Goal: Entertainment & Leisure: Browse casually

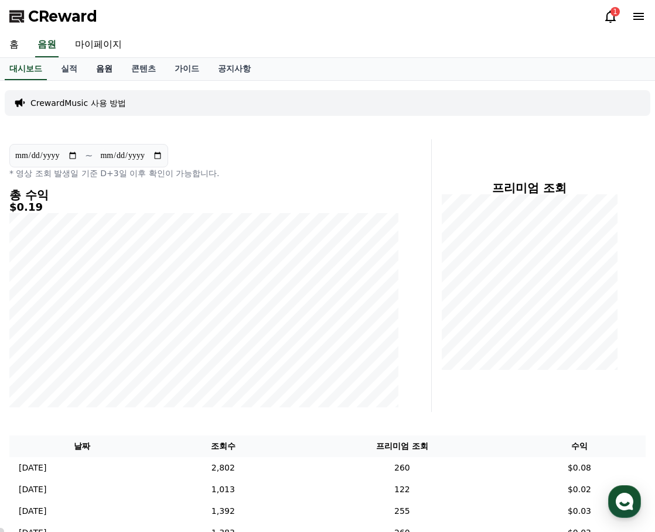
click at [104, 71] on link "음원" at bounding box center [104, 69] width 35 height 22
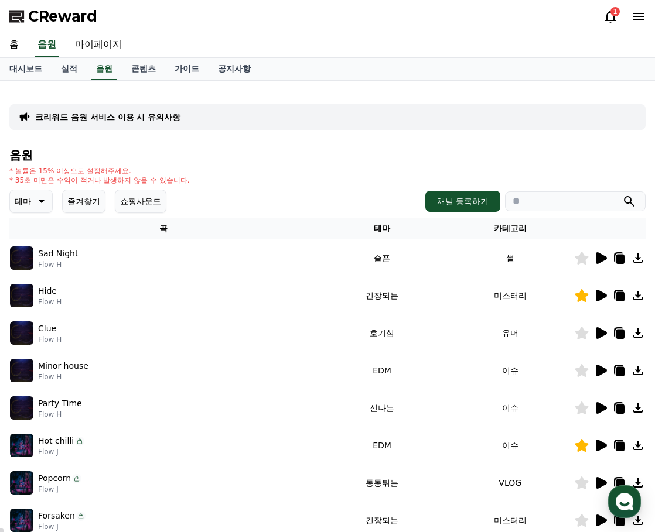
click at [87, 204] on button "즐겨찾기" at bounding box center [83, 201] width 43 height 23
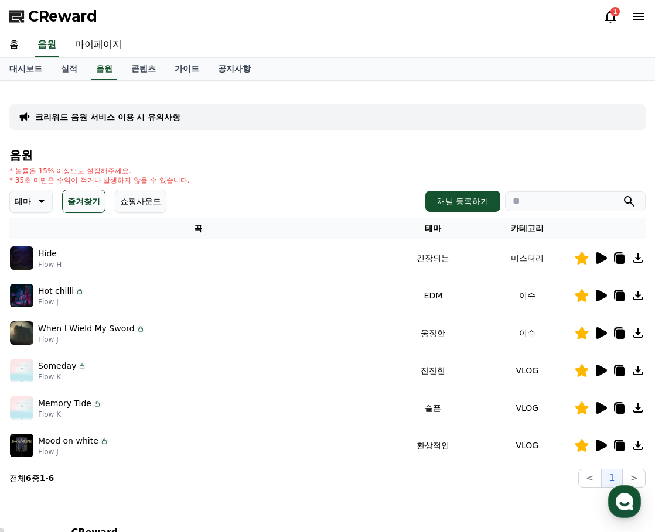
scroll to position [59, 0]
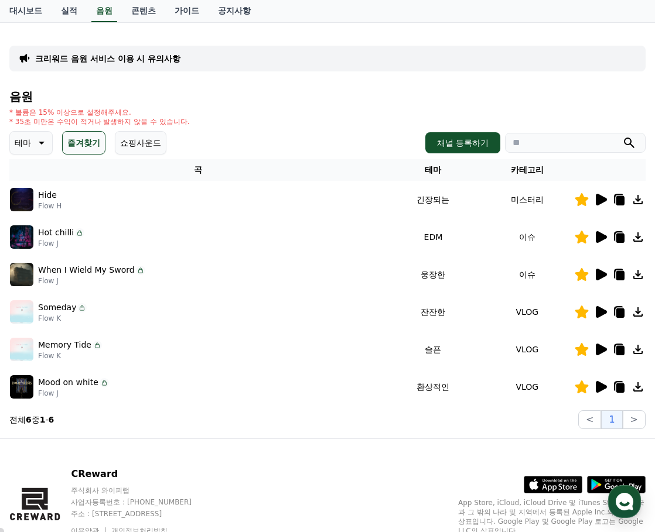
click at [293, 86] on div "크리워드 음원 서비스 이용 시 유의사항 음원 * 볼륨은 15% 이상으로 설정해주세요. * 35초 미만은 수익이 적거나 발생하지 않을 수 있습니…" at bounding box center [327, 231] width 636 height 398
click at [600, 196] on icon at bounding box center [601, 200] width 11 height 12
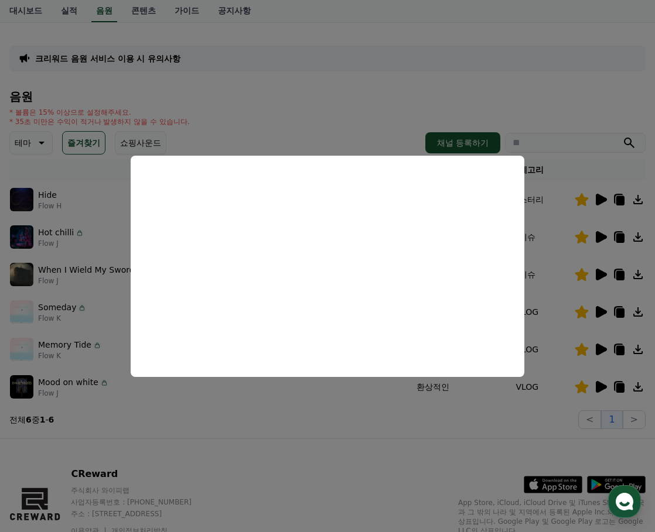
click at [382, 416] on button "close modal" at bounding box center [327, 266] width 655 height 532
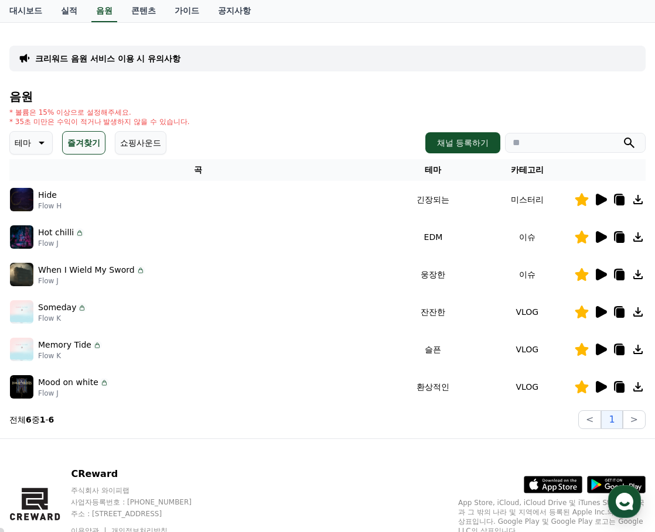
click at [602, 232] on icon at bounding box center [600, 237] width 14 height 14
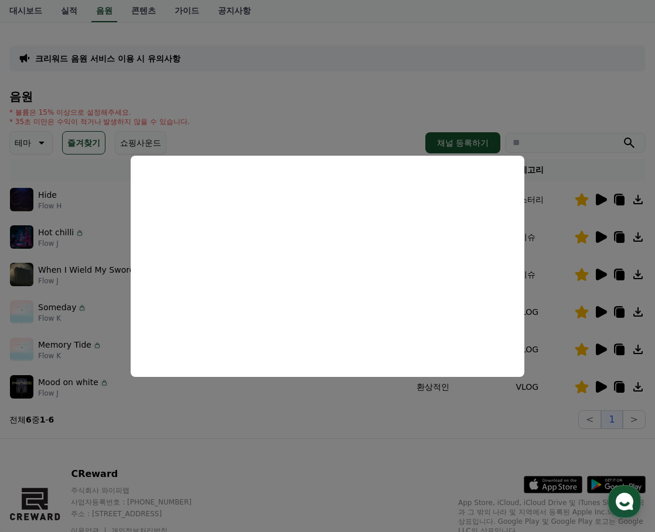
click at [375, 407] on button "close modal" at bounding box center [327, 266] width 655 height 532
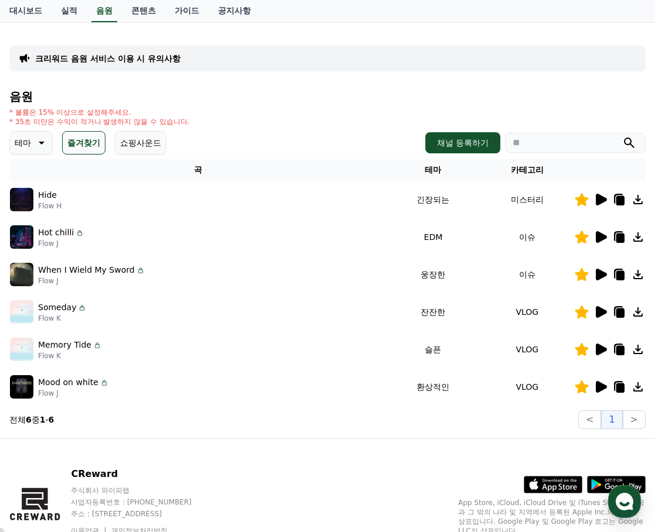
click at [597, 386] on icon at bounding box center [601, 387] width 11 height 12
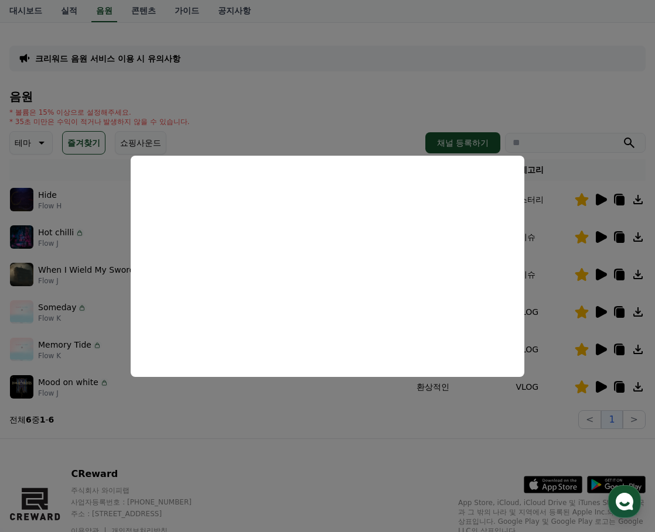
click at [472, 432] on button "close modal" at bounding box center [327, 266] width 655 height 532
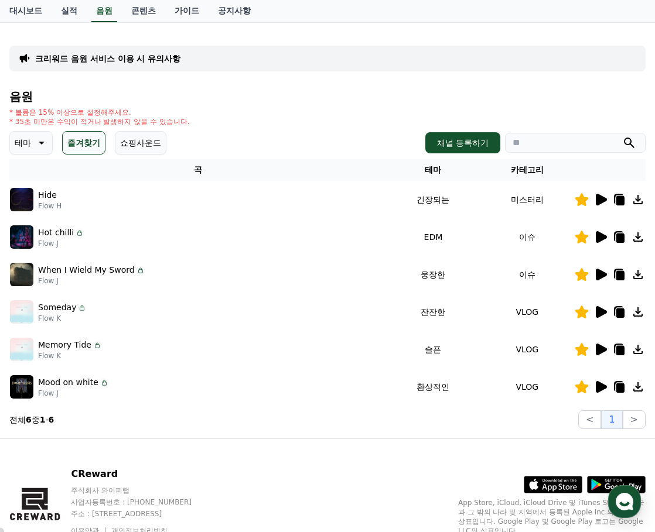
click at [597, 350] on icon at bounding box center [601, 350] width 11 height 12
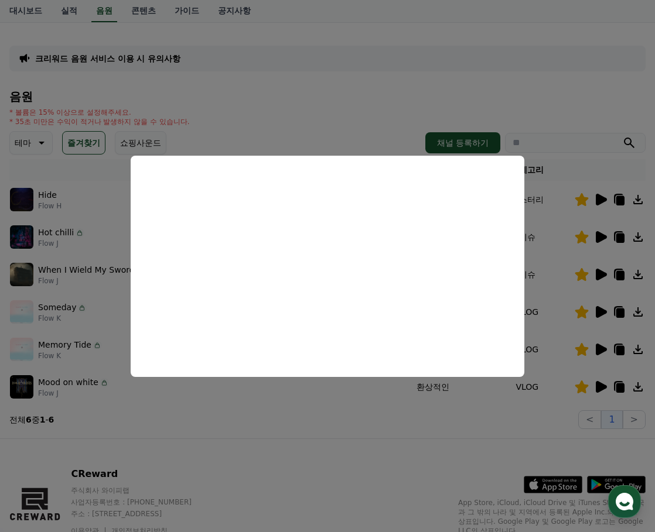
click at [369, 420] on button "close modal" at bounding box center [327, 266] width 655 height 532
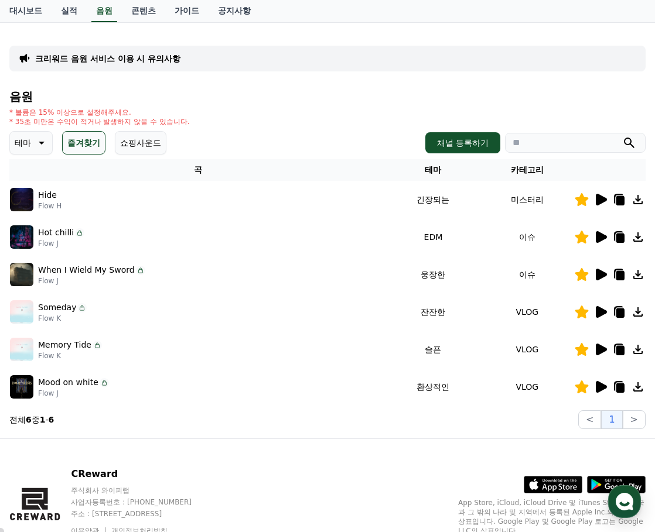
click at [600, 275] on icon at bounding box center [601, 275] width 11 height 12
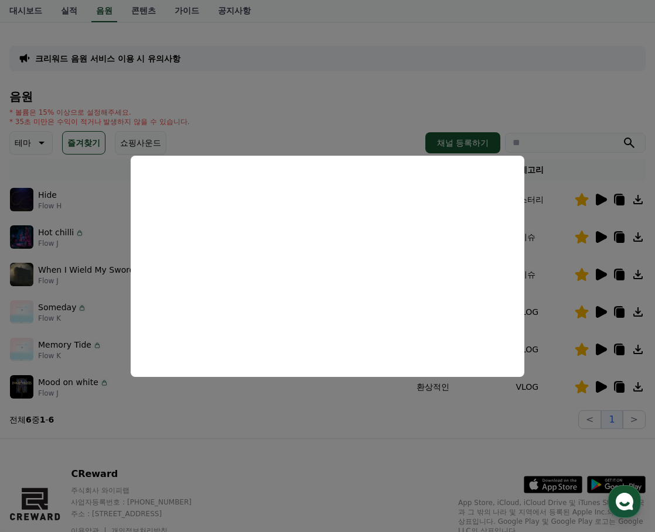
click at [490, 433] on button "close modal" at bounding box center [327, 266] width 655 height 532
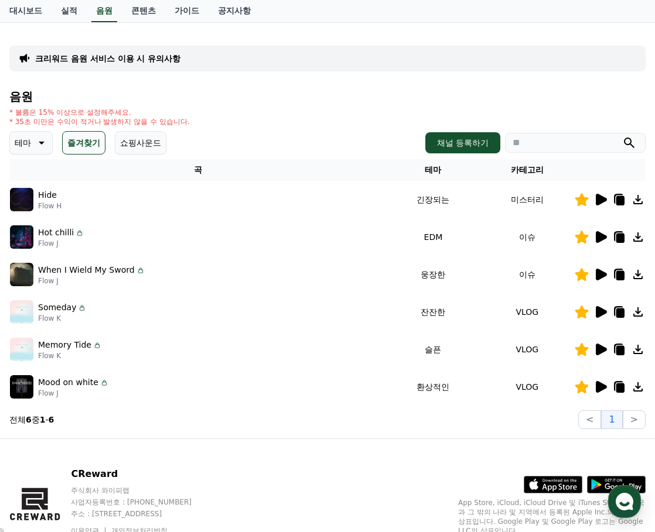
click at [35, 145] on icon at bounding box center [40, 143] width 14 height 14
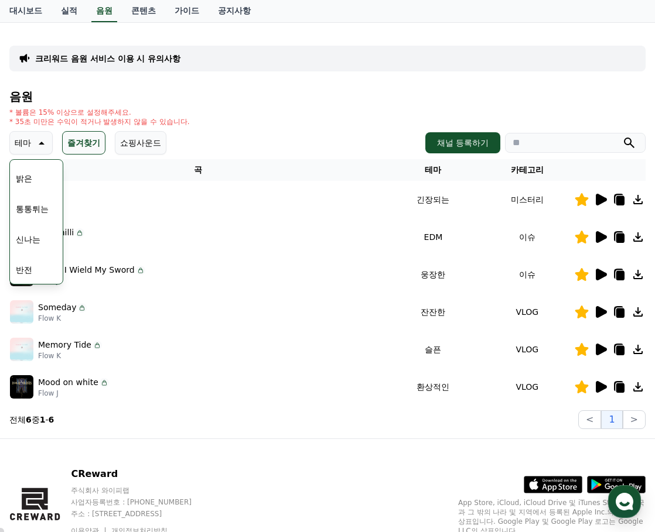
scroll to position [176, 0]
click at [34, 211] on button "반전" at bounding box center [24, 212] width 26 height 26
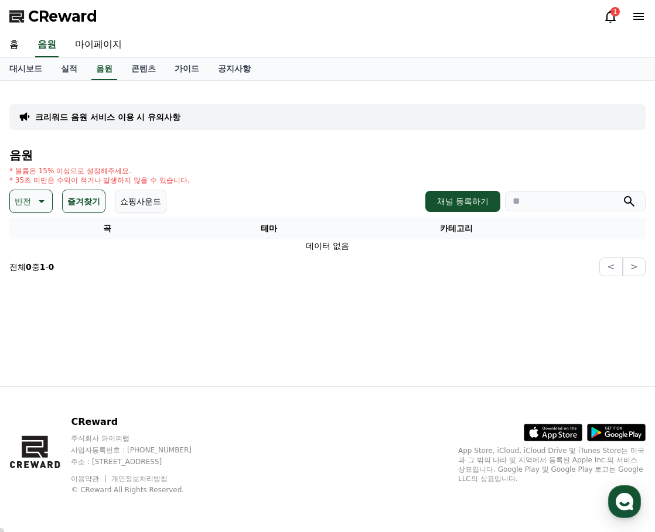
click at [36, 200] on icon at bounding box center [40, 201] width 14 height 14
click at [37, 328] on button "드라마틱" at bounding box center [32, 331] width 42 height 26
click at [259, 161] on h4 "음원" at bounding box center [327, 155] width 636 height 13
click at [103, 68] on link "음원" at bounding box center [104, 69] width 26 height 22
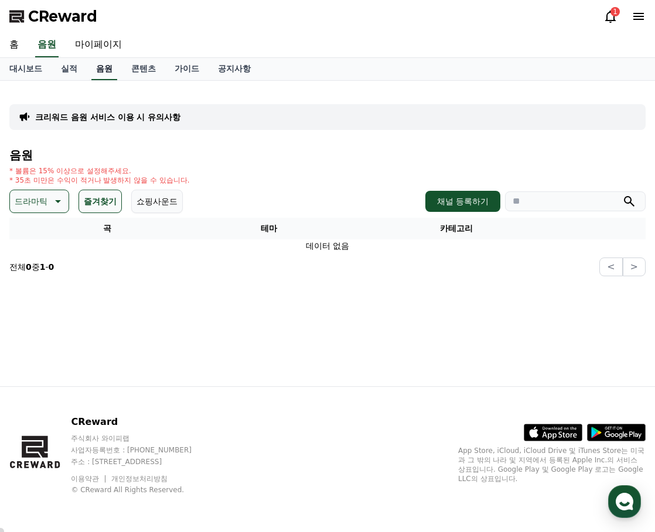
click at [105, 70] on link "음원" at bounding box center [104, 69] width 26 height 22
click at [150, 203] on button "쇼핑사운드" at bounding box center [157, 201] width 52 height 23
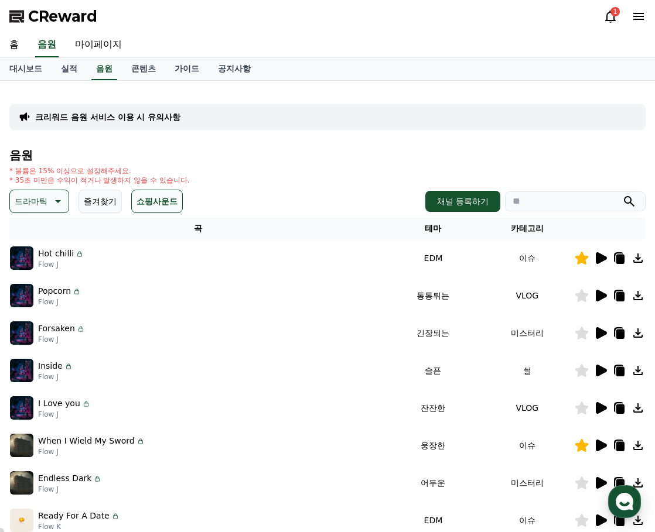
click at [101, 199] on button "즐겨찾기" at bounding box center [99, 201] width 43 height 23
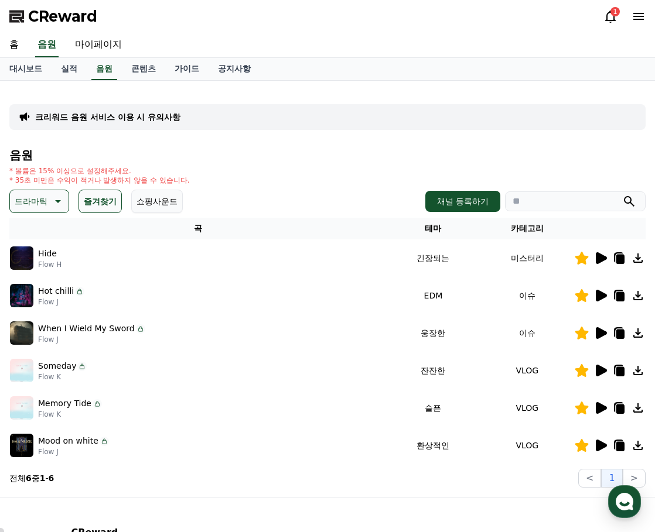
click at [38, 199] on p "드라마틱" at bounding box center [31, 201] width 33 height 16
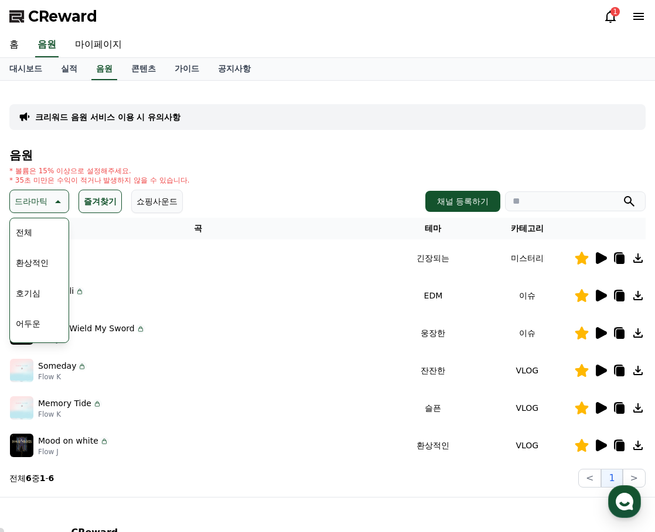
click at [169, 200] on button "쇼핑사운드" at bounding box center [157, 201] width 52 height 23
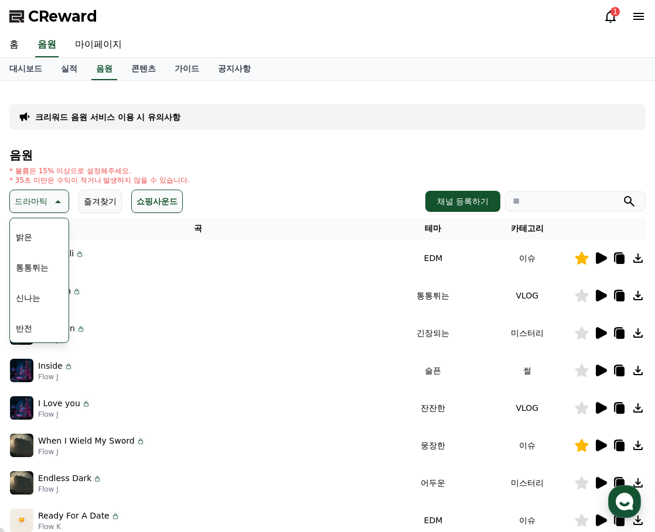
scroll to position [176, 0]
click at [30, 330] on button "드라마틱" at bounding box center [32, 331] width 42 height 26
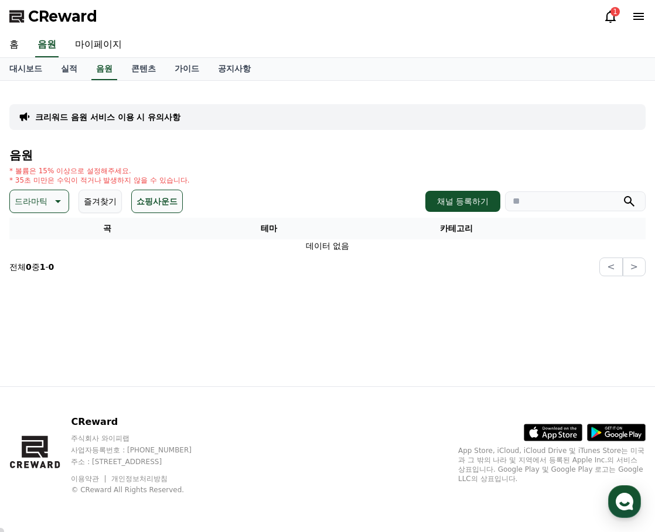
click at [278, 163] on div "음원 * 볼륨은 15% 이상으로 설정해주세요. * 35초 미만은 수익이 적거나 발생하지 않을 수 있습니다. 드라마틱 즐겨찾기 쇼핑사운드 채널 …" at bounding box center [327, 213] width 636 height 128
click at [49, 198] on button "드라마틱" at bounding box center [39, 201] width 60 height 23
click at [150, 203] on button "쇼핑사운드" at bounding box center [157, 201] width 52 height 23
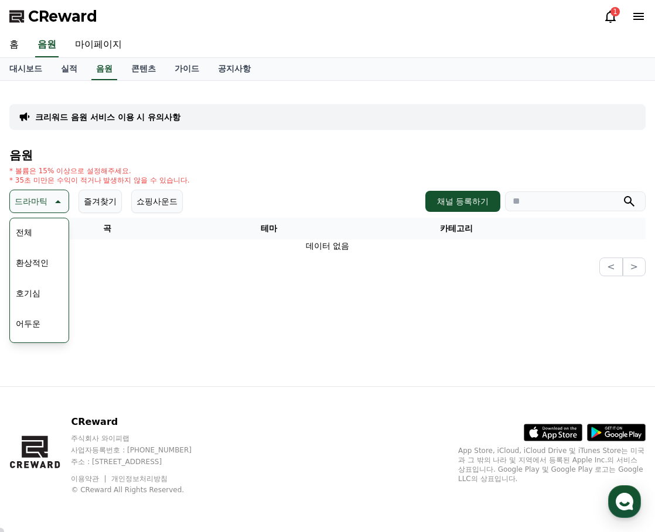
click at [147, 199] on button "쇼핑사운드" at bounding box center [157, 201] width 52 height 23
click at [199, 122] on div "크리워드 음원 서비스 이용 시 유의사항" at bounding box center [327, 117] width 636 height 26
click at [96, 65] on link "음원" at bounding box center [104, 69] width 26 height 22
click at [107, 69] on link "음원" at bounding box center [104, 69] width 26 height 22
click at [104, 70] on link "음원" at bounding box center [104, 69] width 26 height 22
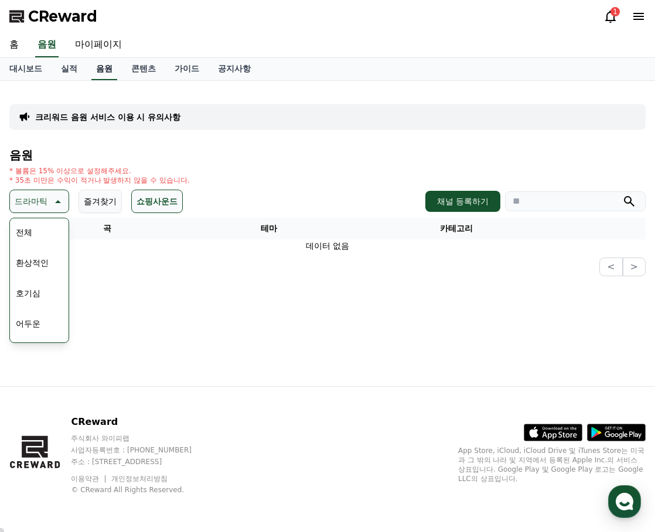
click at [102, 69] on link "음원" at bounding box center [104, 69] width 26 height 22
click at [100, 67] on link "음원" at bounding box center [104, 69] width 26 height 22
click at [74, 70] on link "실적" at bounding box center [69, 69] width 35 height 22
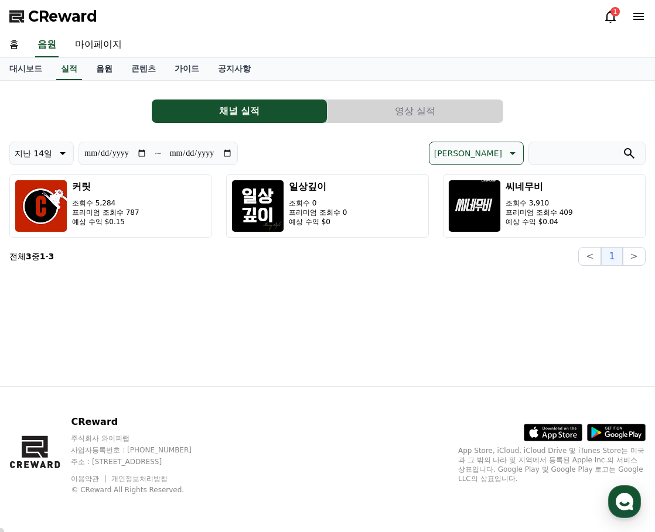
click at [101, 71] on link "음원" at bounding box center [104, 69] width 35 height 22
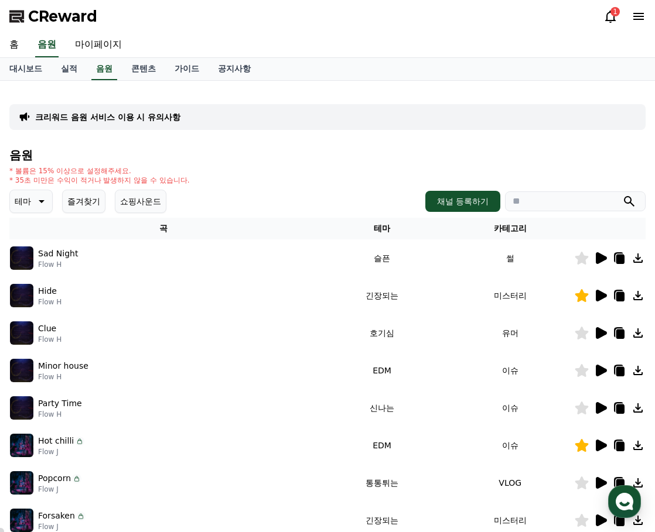
scroll to position [59, 0]
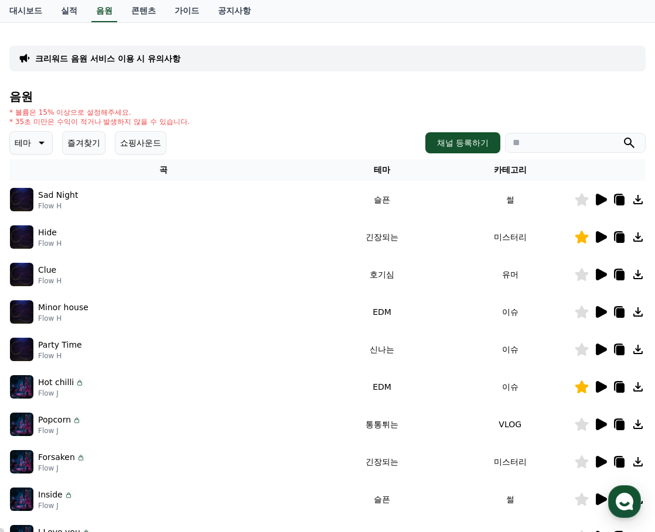
click at [38, 142] on icon at bounding box center [40, 143] width 14 height 14
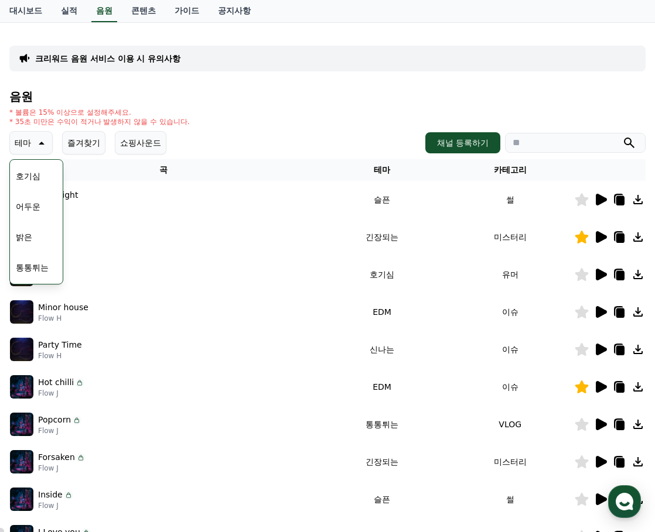
click at [32, 205] on button "어두운" at bounding box center [28, 207] width 34 height 26
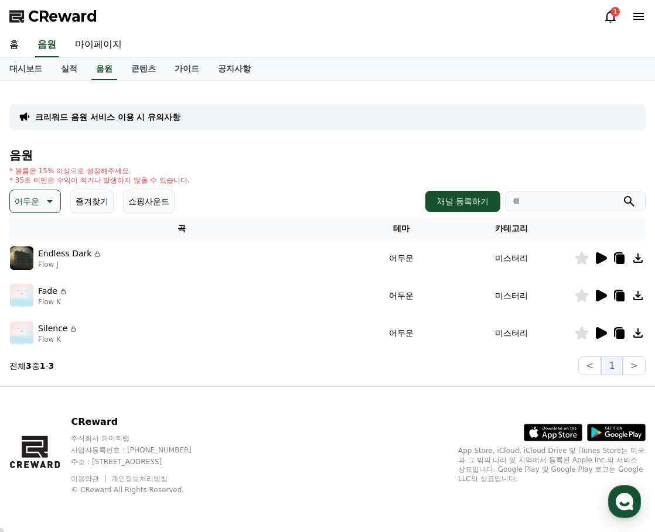
click at [601, 255] on icon at bounding box center [601, 258] width 11 height 12
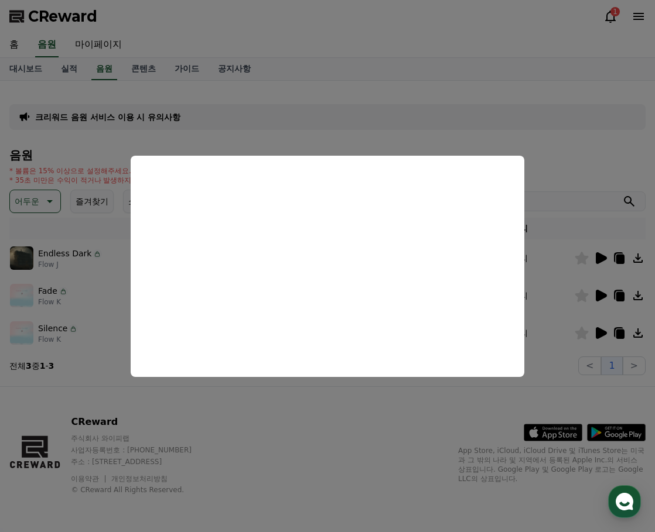
click at [488, 392] on button "close modal" at bounding box center [327, 266] width 655 height 532
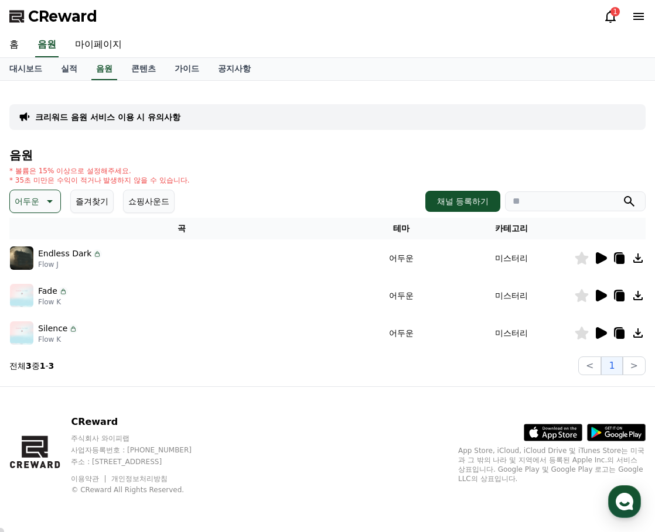
click at [603, 297] on icon at bounding box center [601, 296] width 11 height 12
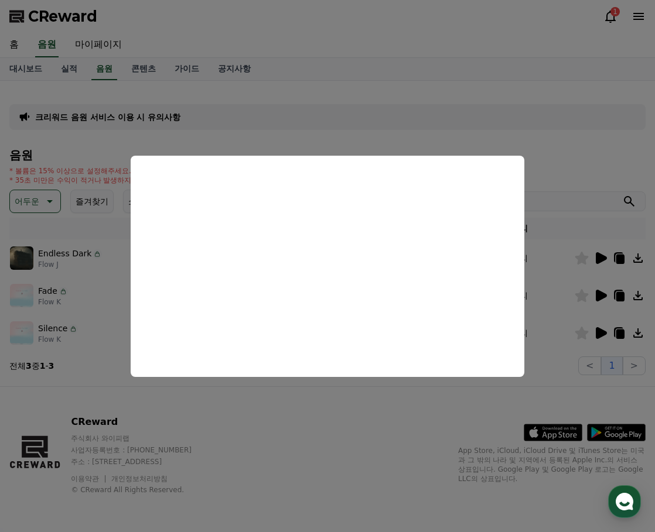
click at [467, 392] on button "close modal" at bounding box center [327, 266] width 655 height 532
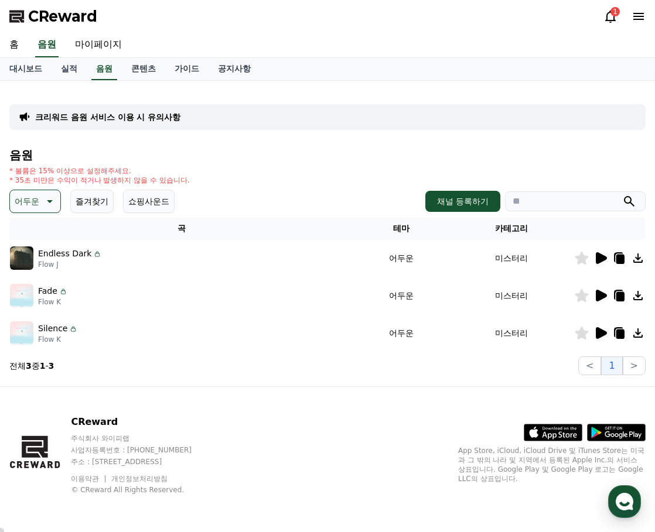
click at [600, 331] on icon at bounding box center [601, 333] width 11 height 12
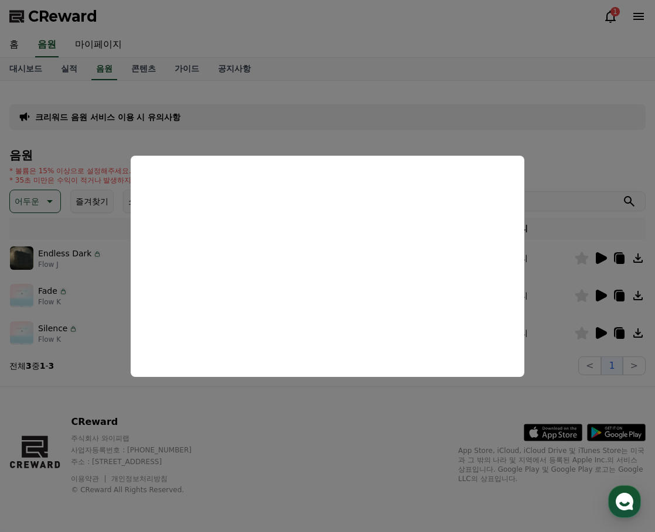
click at [468, 407] on button "close modal" at bounding box center [327, 266] width 655 height 532
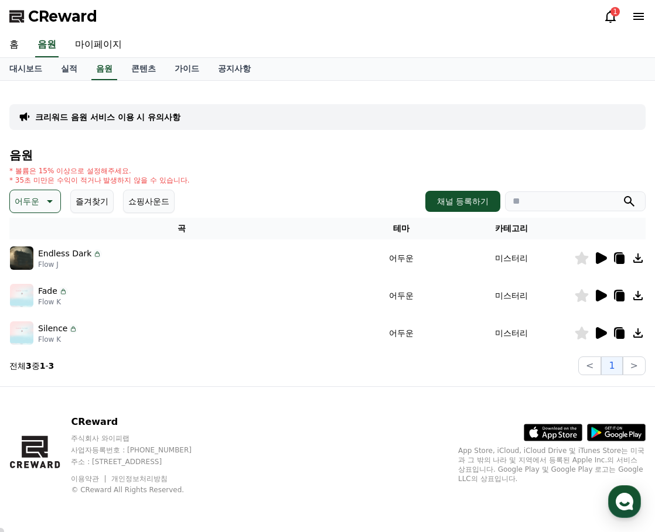
click at [604, 296] on icon at bounding box center [601, 296] width 11 height 12
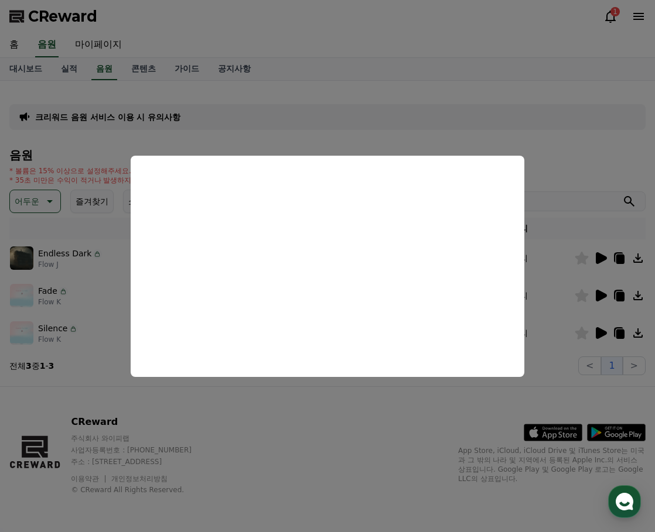
click at [446, 407] on button "close modal" at bounding box center [327, 266] width 655 height 532
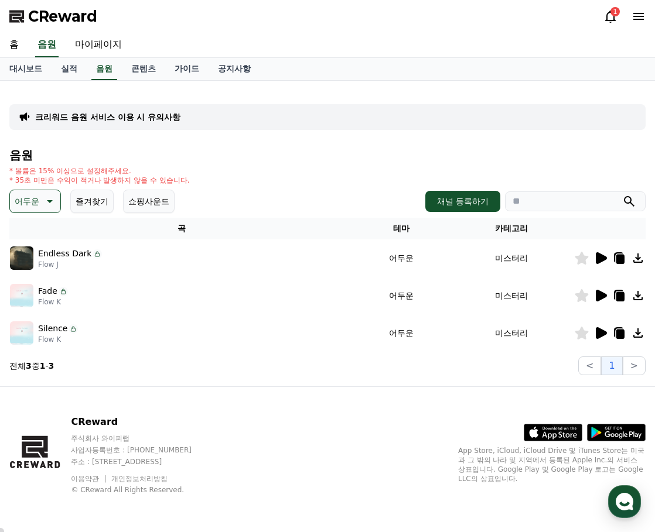
click at [618, 11] on div "1" at bounding box center [614, 11] width 9 height 9
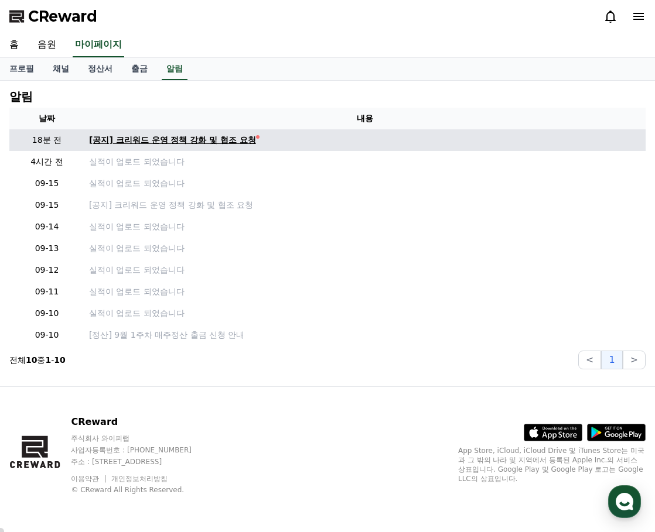
click at [234, 142] on div "[공지] 크리워드 운영 정책 강화 및 협조 요청" at bounding box center [172, 140] width 167 height 12
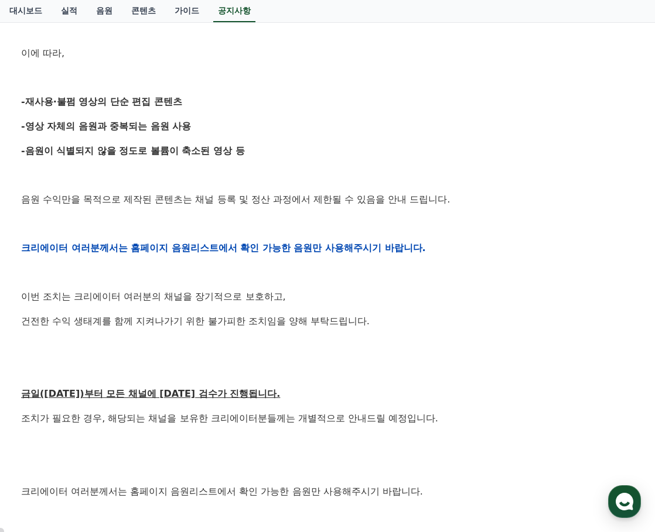
scroll to position [468, 0]
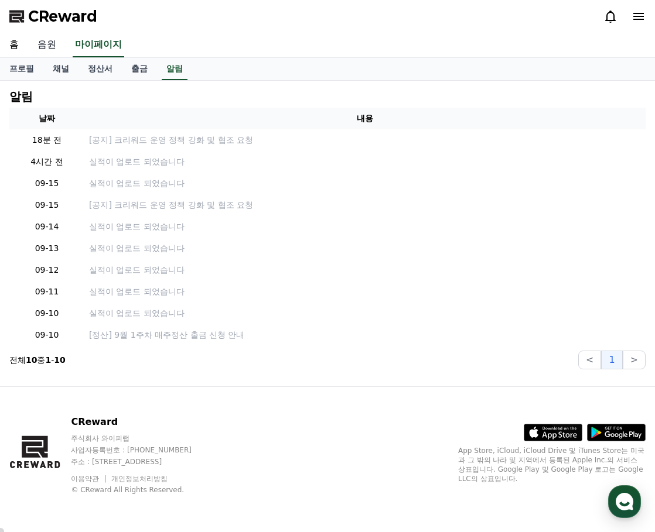
click at [53, 42] on link "음원" at bounding box center [46, 45] width 37 height 25
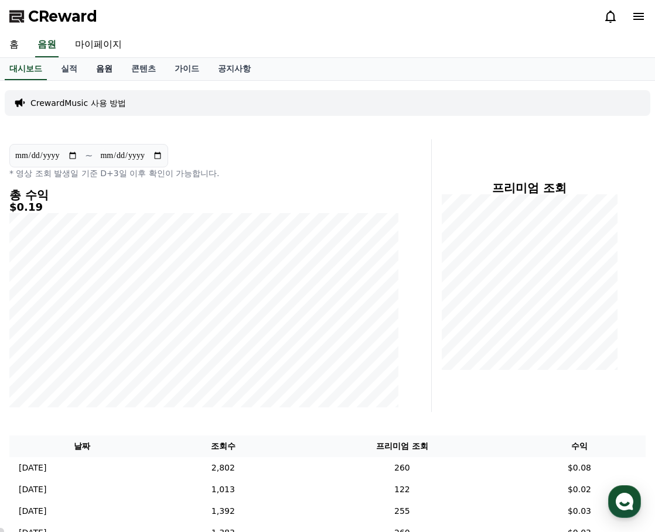
click at [98, 69] on link "음원" at bounding box center [104, 69] width 35 height 22
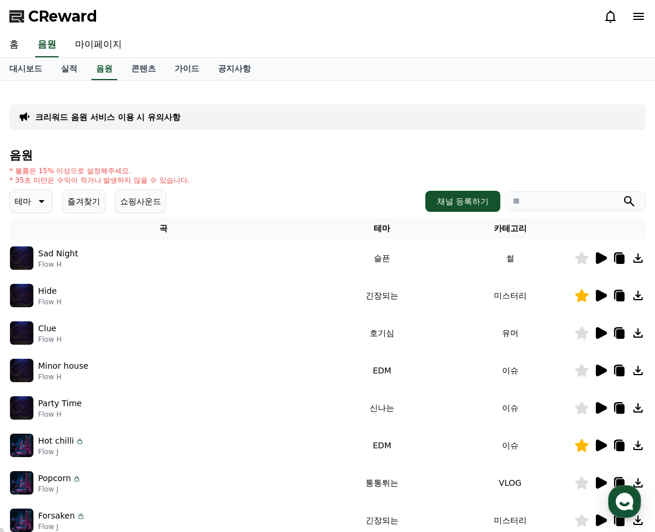
click at [28, 200] on p "테마" at bounding box center [23, 201] width 16 height 16
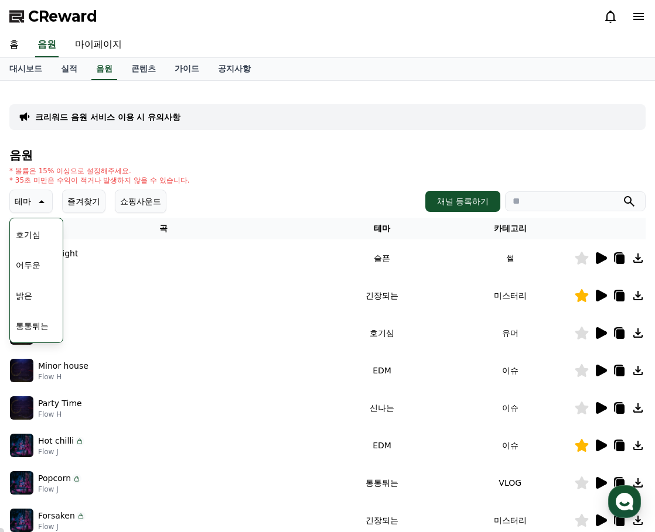
scroll to position [117, 0]
click at [34, 273] on button "통통튀는" at bounding box center [32, 268] width 42 height 26
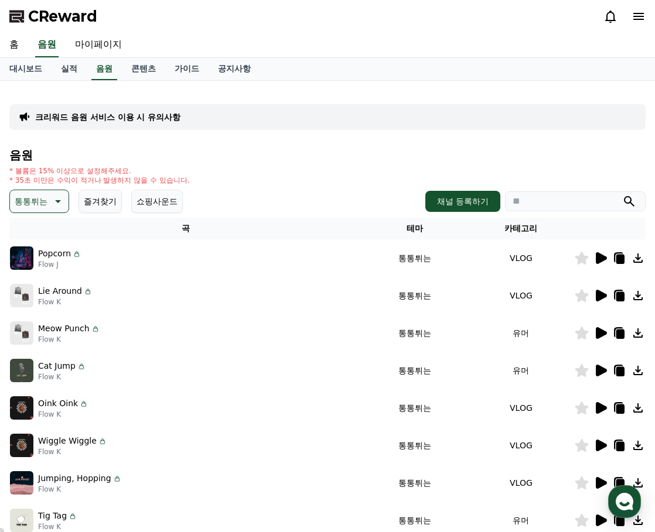
click at [598, 255] on icon at bounding box center [601, 258] width 11 height 12
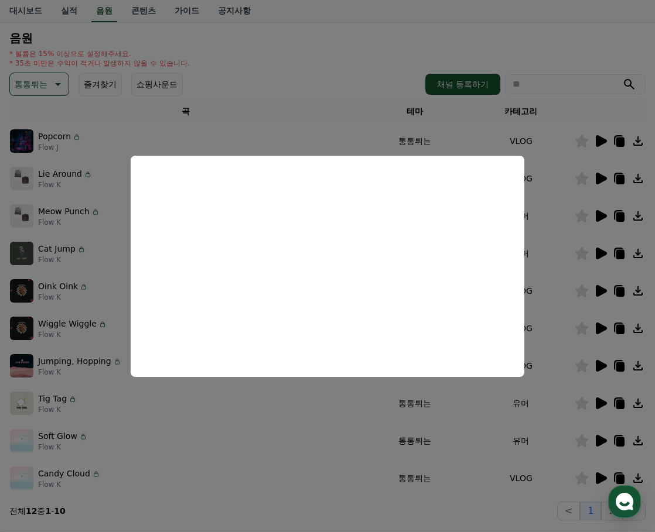
scroll to position [176, 0]
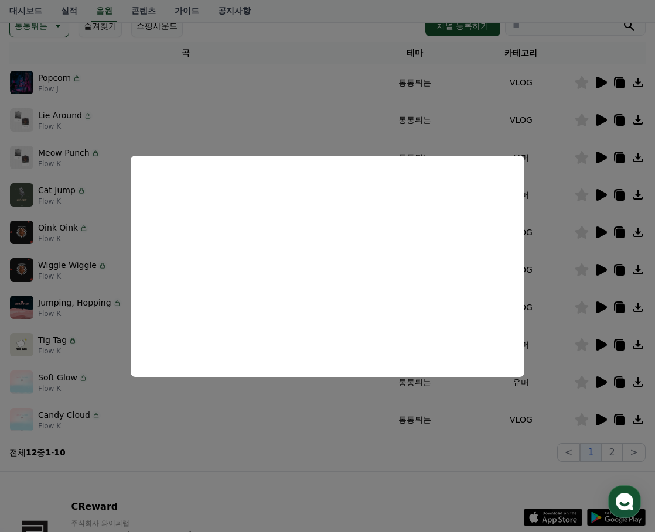
click at [448, 430] on button "close modal" at bounding box center [327, 266] width 655 height 532
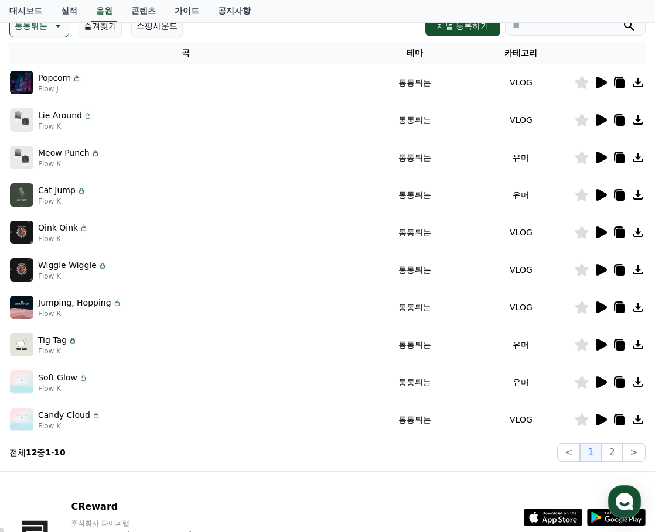
click at [600, 122] on icon at bounding box center [601, 120] width 11 height 12
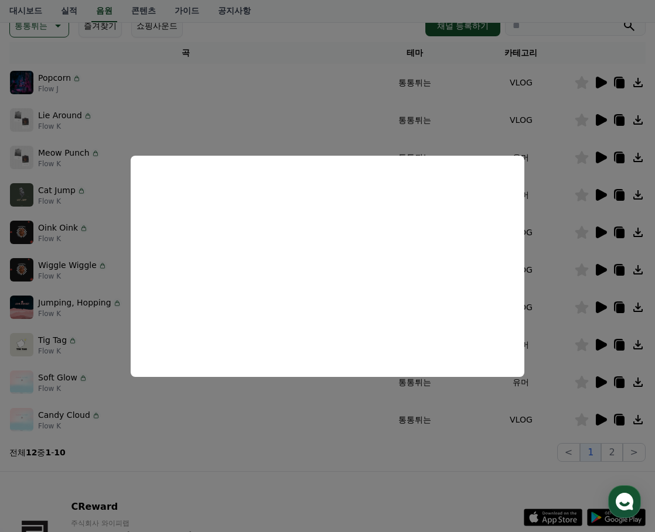
drag, startPoint x: 351, startPoint y: 450, endPoint x: 358, endPoint y: 450, distance: 7.6
click at [355, 450] on button "close modal" at bounding box center [327, 266] width 655 height 532
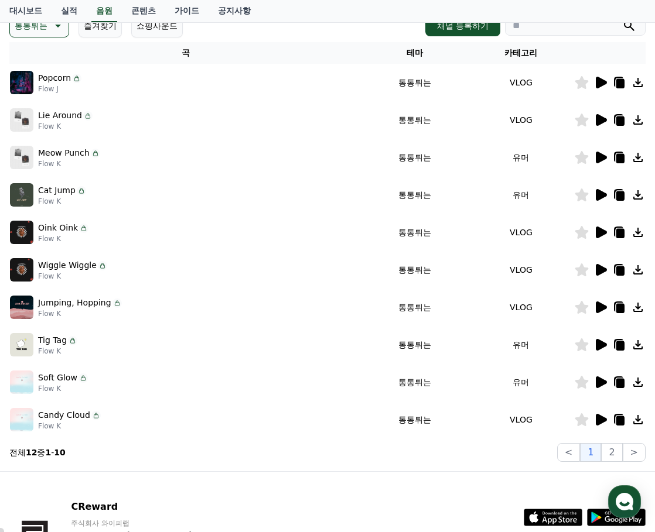
click at [597, 158] on icon at bounding box center [601, 158] width 11 height 12
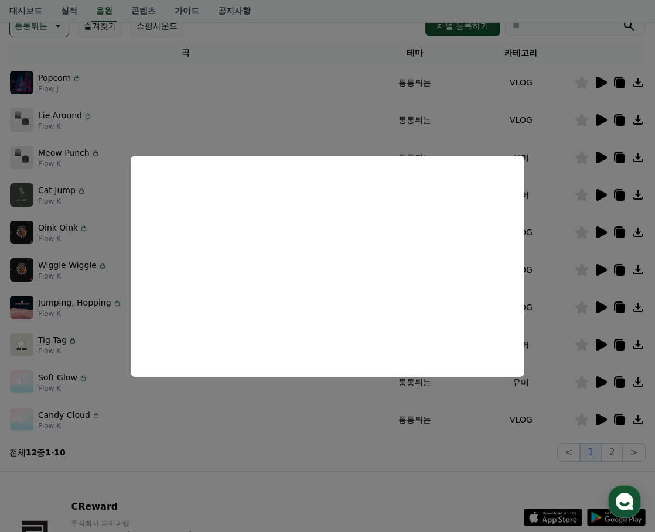
click at [597, 194] on button "close modal" at bounding box center [327, 266] width 655 height 532
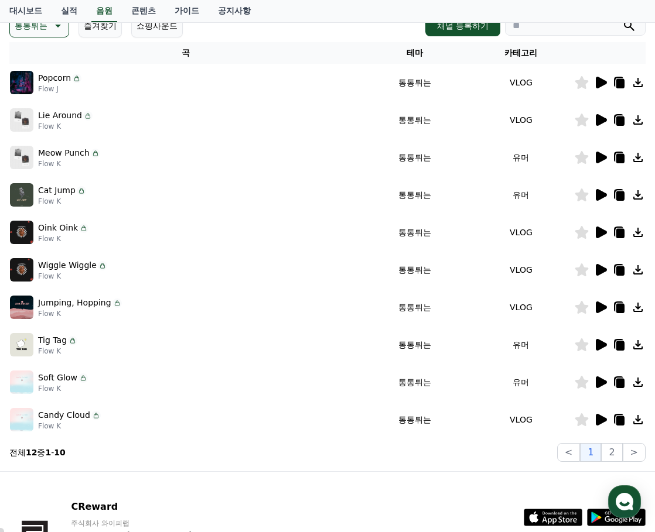
click at [600, 196] on icon at bounding box center [601, 195] width 11 height 12
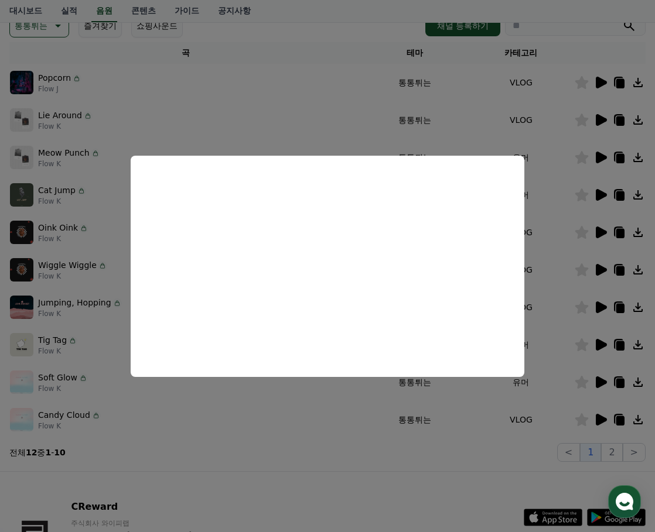
click at [353, 412] on button "close modal" at bounding box center [327, 266] width 655 height 532
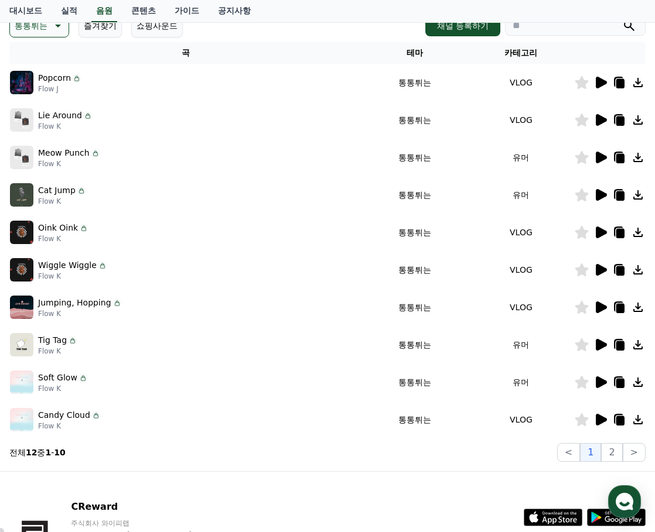
click at [49, 31] on button "통통튀는" at bounding box center [39, 25] width 60 height 23
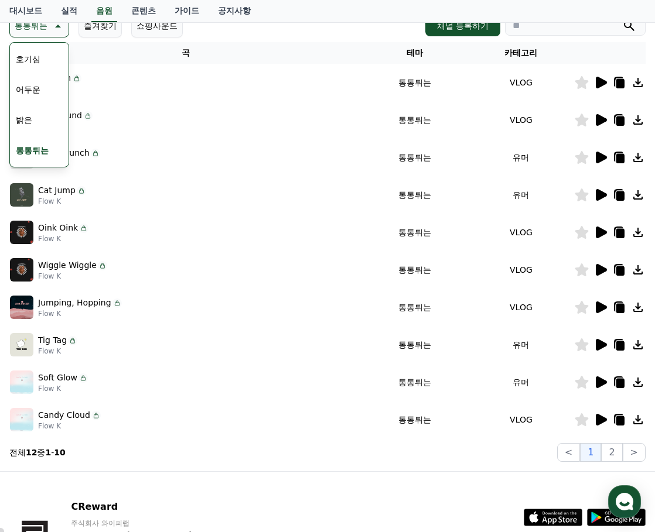
scroll to position [117, 0]
click at [28, 150] on button "반전" at bounding box center [24, 153] width 26 height 26
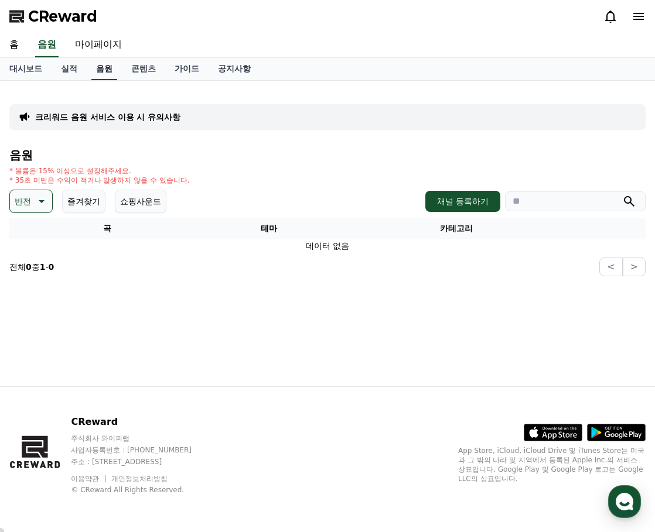
click at [98, 71] on link "음원" at bounding box center [104, 69] width 26 height 22
click at [29, 199] on p "반전" at bounding box center [23, 201] width 16 height 16
click at [36, 335] on button "분위기있는" at bounding box center [36, 333] width 50 height 26
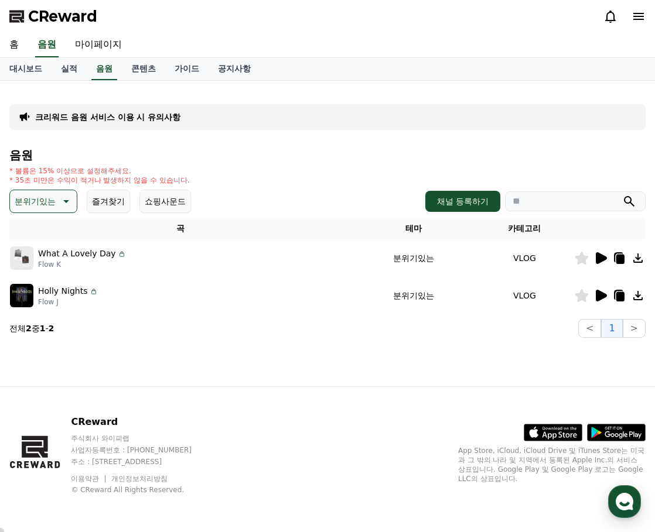
click at [603, 297] on icon at bounding box center [601, 296] width 11 height 12
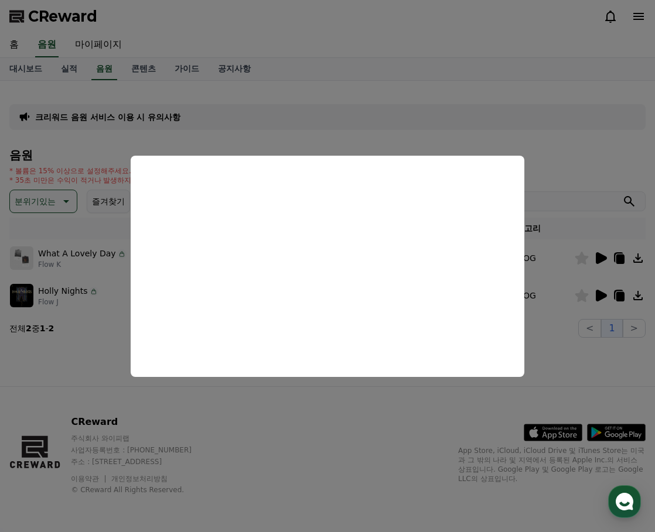
click at [382, 382] on button "close modal" at bounding box center [327, 266] width 655 height 532
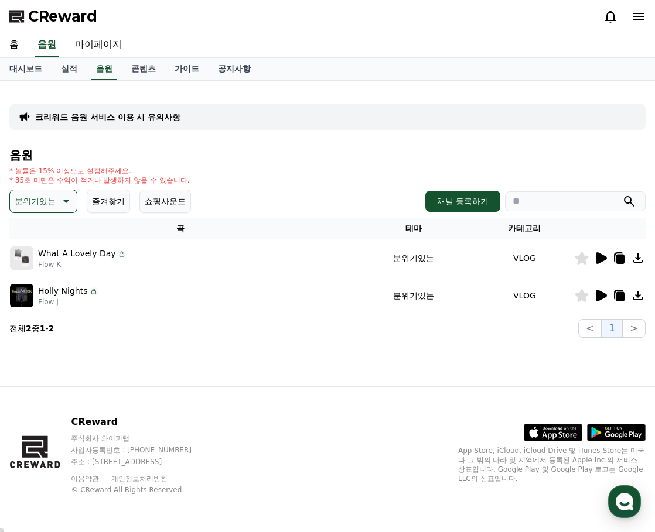
click at [599, 260] on icon at bounding box center [601, 258] width 11 height 12
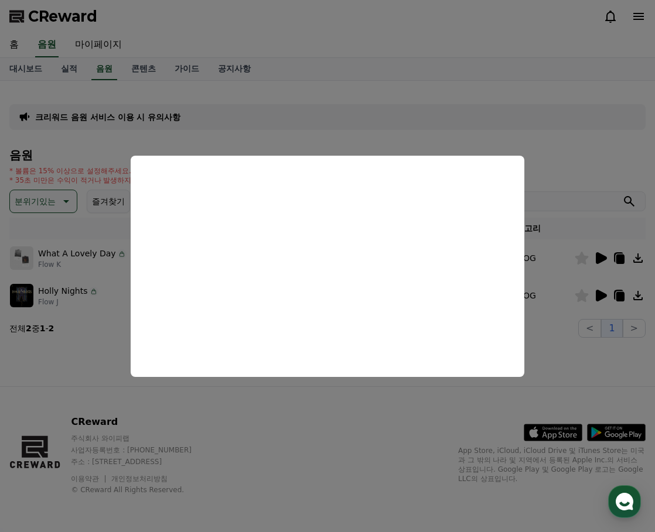
click at [298, 384] on button "close modal" at bounding box center [327, 266] width 655 height 532
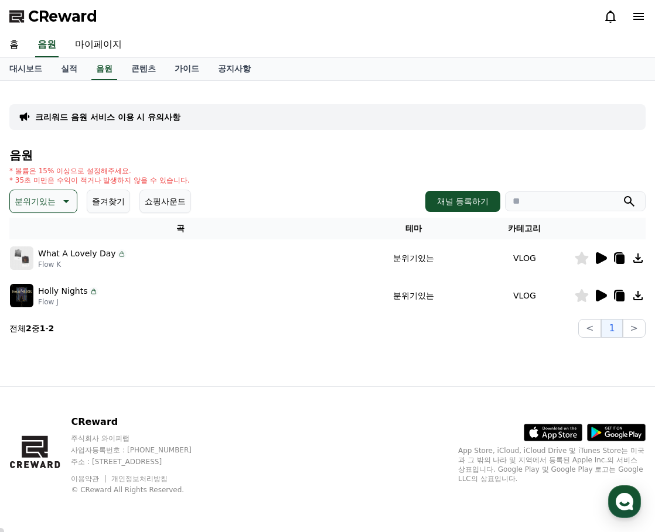
click at [48, 199] on p "분위기있는" at bounding box center [35, 201] width 41 height 16
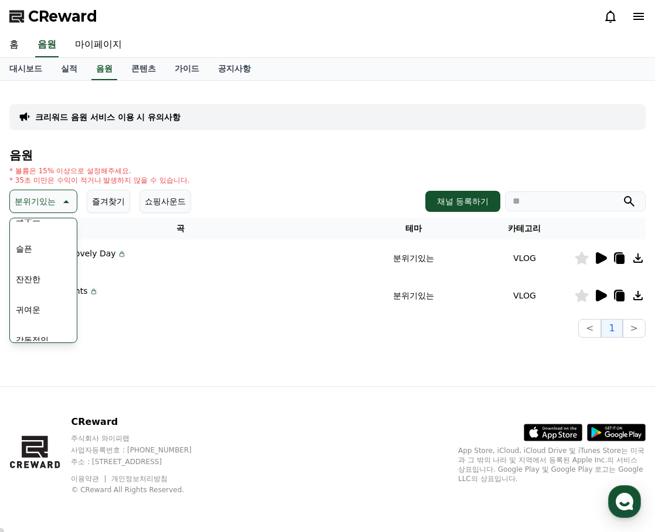
scroll to position [468, 0]
click at [40, 312] on button "긴장되는" at bounding box center [32, 312] width 42 height 26
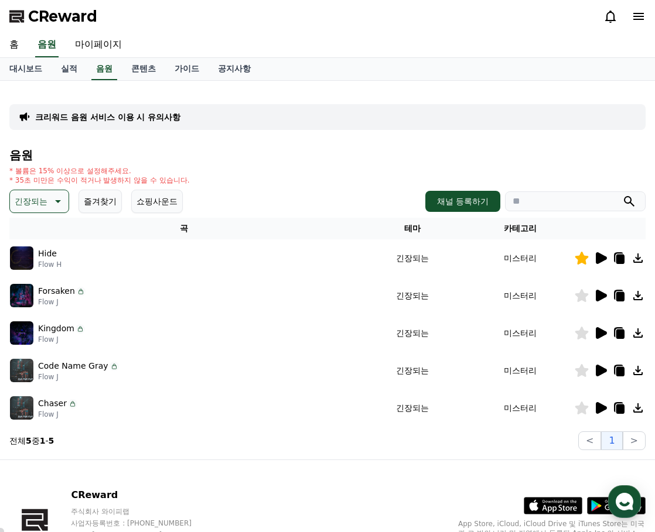
click at [599, 294] on icon at bounding box center [601, 296] width 11 height 12
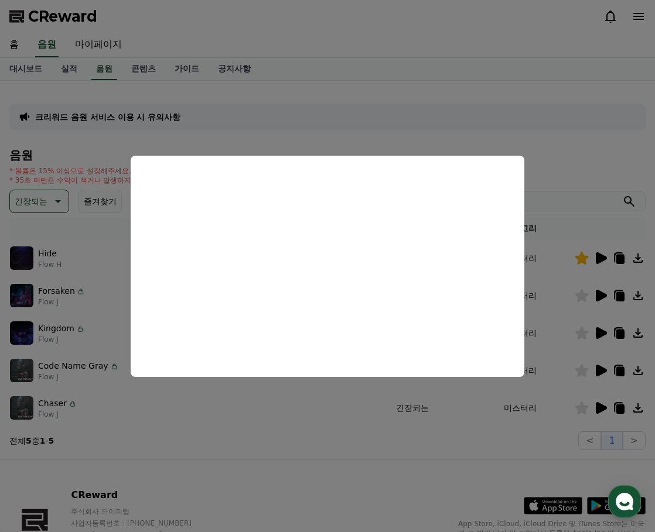
click at [327, 430] on button "close modal" at bounding box center [327, 266] width 655 height 532
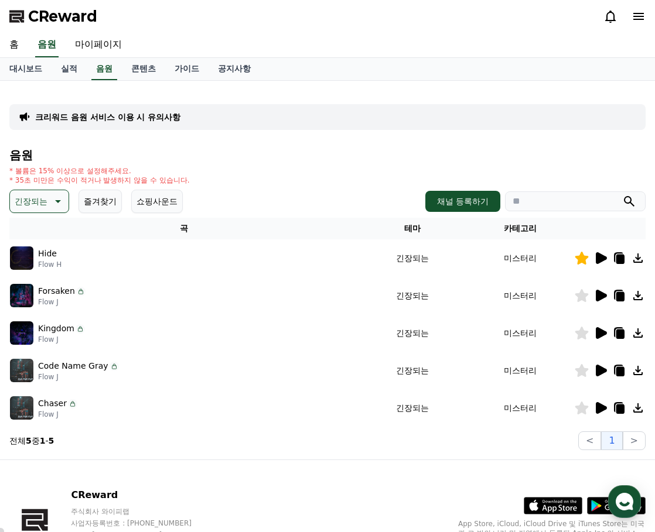
click at [603, 259] on icon at bounding box center [601, 258] width 11 height 12
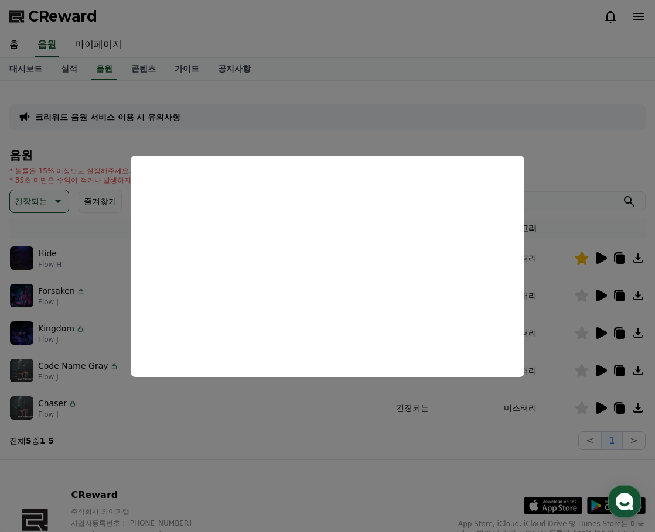
drag, startPoint x: 313, startPoint y: 416, endPoint x: 332, endPoint y: 396, distance: 27.3
click at [313, 415] on button "close modal" at bounding box center [327, 266] width 655 height 532
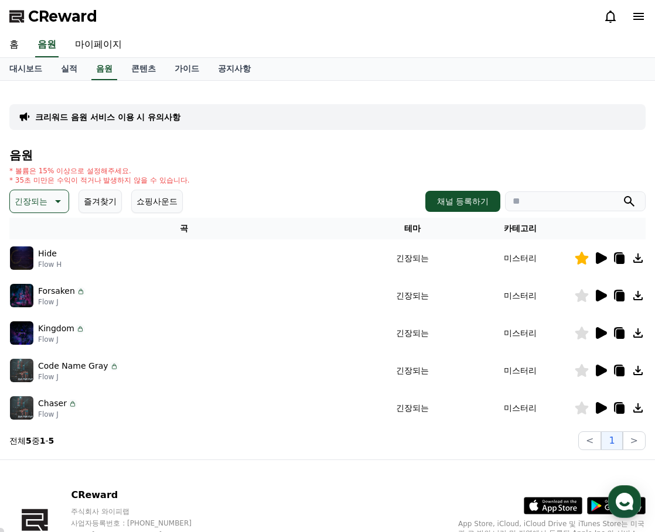
click at [583, 296] on icon at bounding box center [581, 295] width 13 height 13
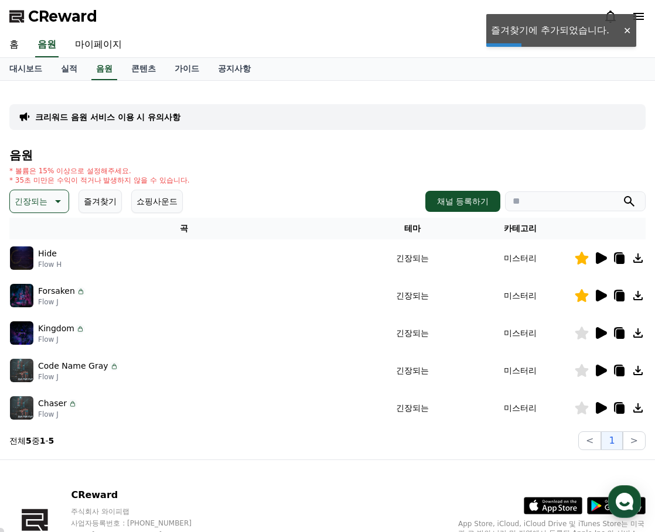
click at [583, 253] on icon at bounding box center [581, 258] width 14 height 13
click at [595, 332] on icon at bounding box center [600, 333] width 14 height 14
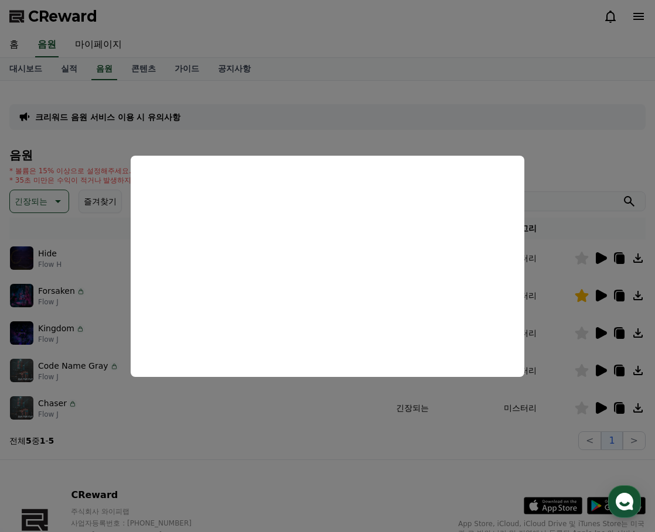
click at [296, 386] on button "close modal" at bounding box center [327, 266] width 655 height 532
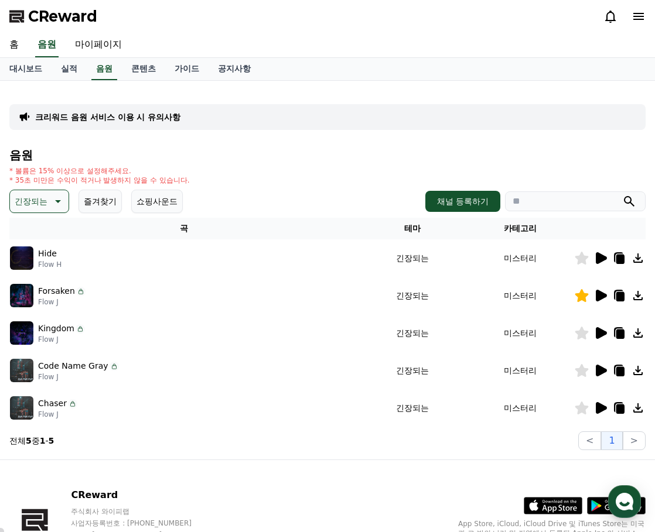
click at [604, 339] on icon at bounding box center [600, 333] width 14 height 14
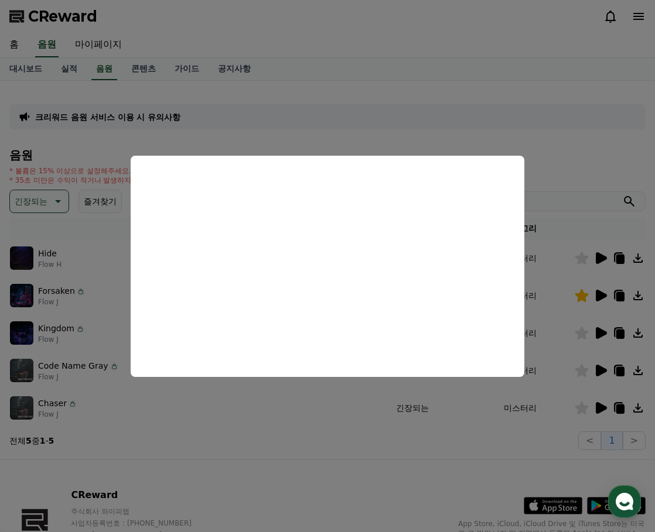
click at [346, 414] on button "close modal" at bounding box center [327, 266] width 655 height 532
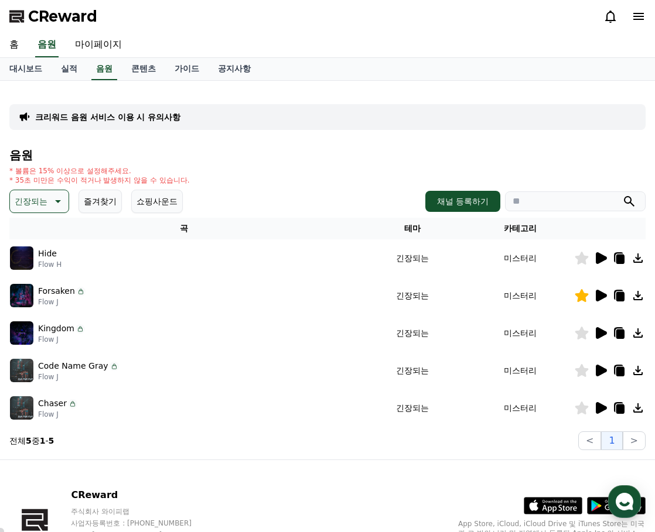
click at [601, 371] on icon at bounding box center [601, 371] width 11 height 12
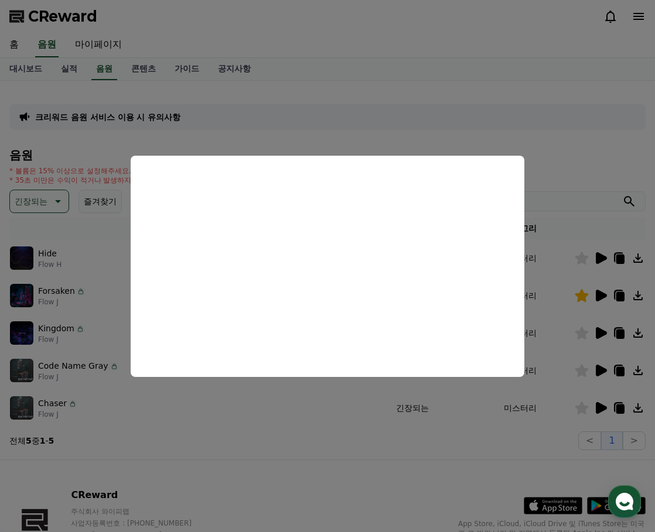
click at [423, 412] on button "close modal" at bounding box center [327, 266] width 655 height 532
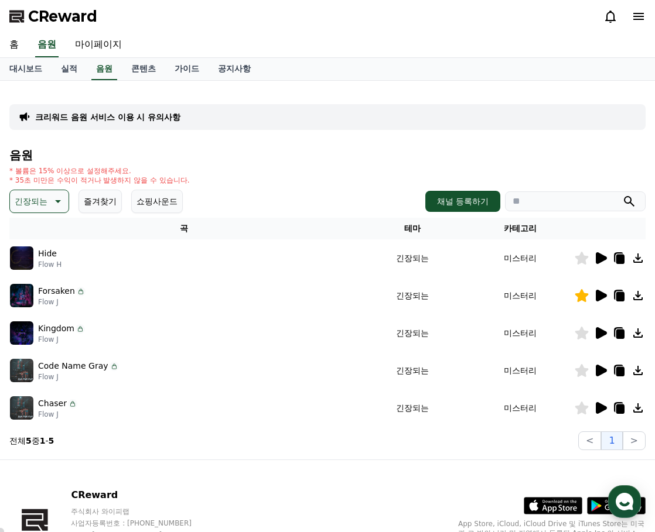
click at [584, 366] on icon at bounding box center [581, 370] width 14 height 13
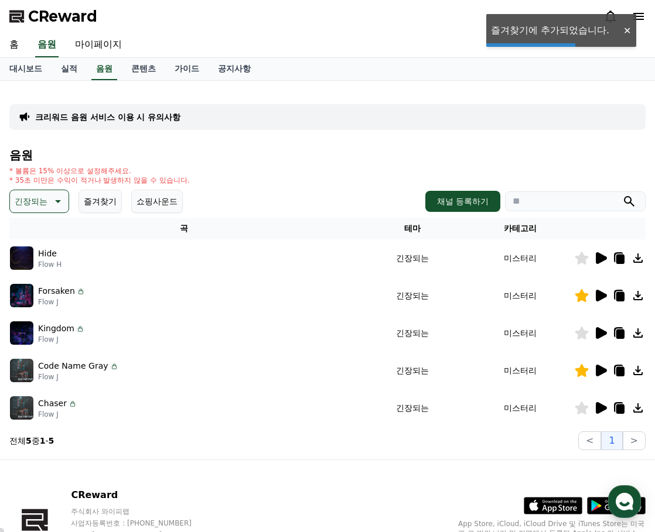
click at [602, 410] on icon at bounding box center [601, 408] width 11 height 12
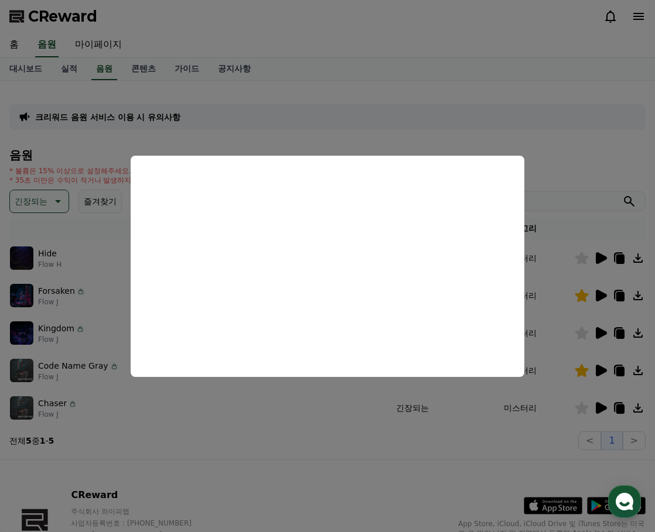
click at [581, 412] on button "close modal" at bounding box center [327, 266] width 655 height 532
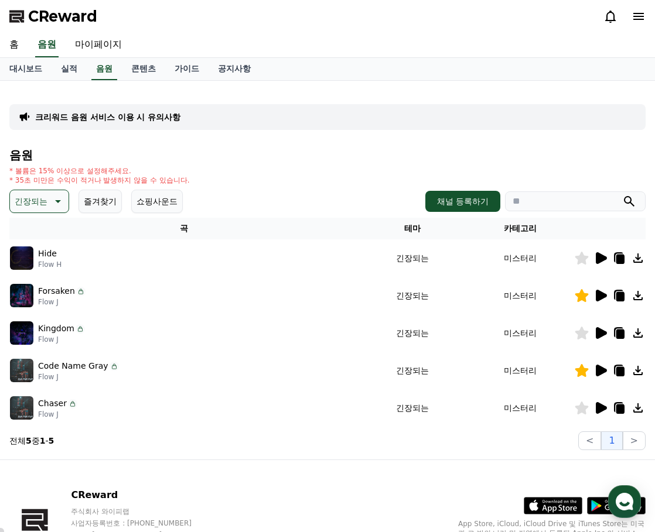
click at [580, 410] on icon at bounding box center [581, 408] width 13 height 13
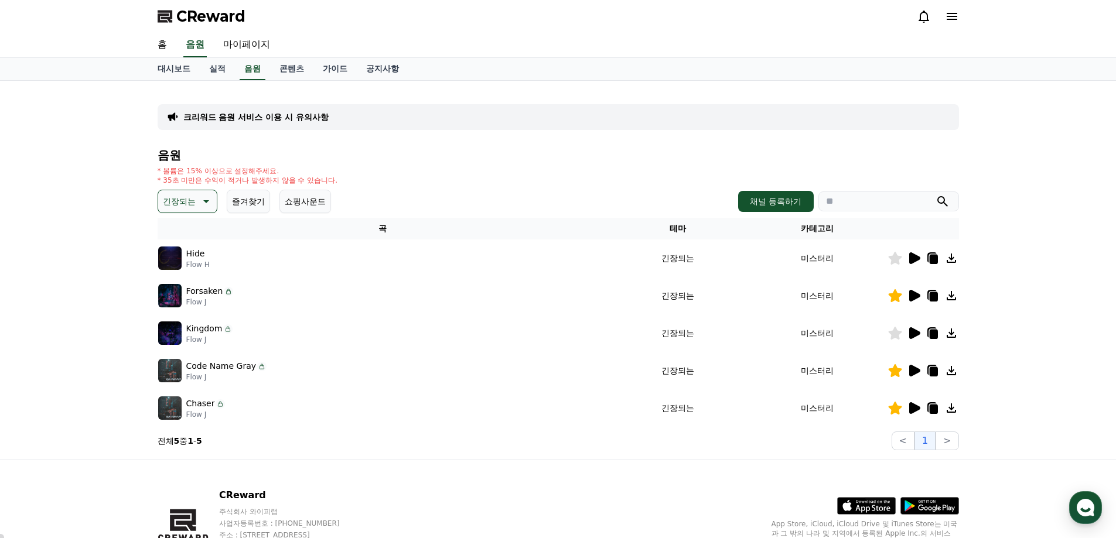
drag, startPoint x: 1024, startPoint y: 111, endPoint x: 781, endPoint y: 46, distance: 252.0
click at [654, 111] on div "크리워드 음원 서비스 이용 시 유의사항 음원 * 볼륨은 15% 이상으로 설정해주세요. * 35초 미만은 수익이 적거나 발생하지 않을 수 있습니…" at bounding box center [558, 270] width 1116 height 379
